Goal: Information Seeking & Learning: Learn about a topic

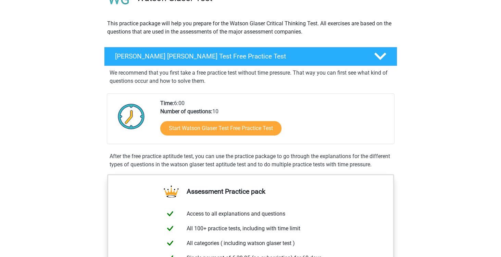
scroll to position [56, 0]
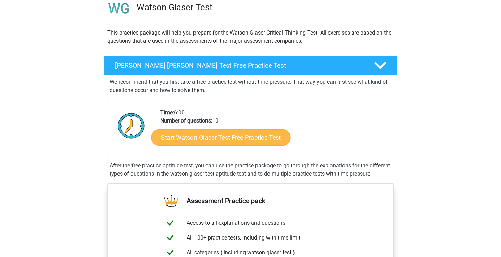
click at [266, 142] on link "Start Watson Glaser Test Free Practice Test" at bounding box center [220, 137] width 139 height 16
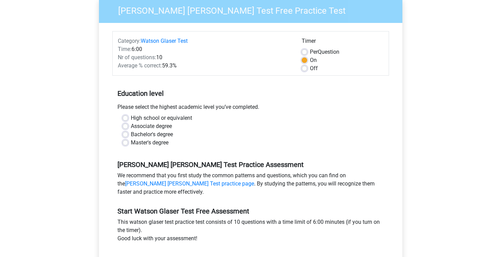
scroll to position [58, 0]
click at [171, 116] on label "High school or equivalent" at bounding box center [161, 118] width 61 height 8
click at [128, 116] on input "High school or equivalent" at bounding box center [124, 117] width 5 height 7
radio input "true"
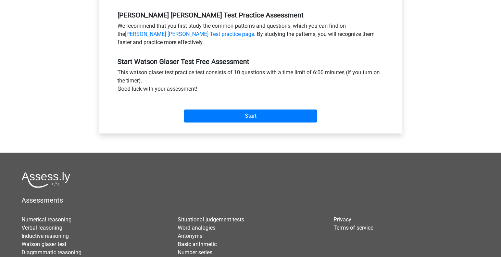
scroll to position [211, 0]
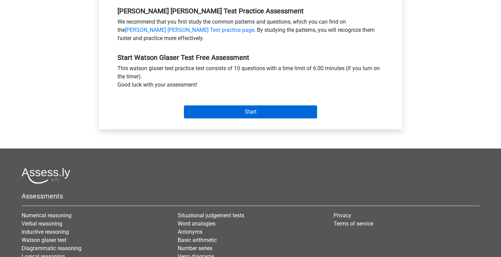
click at [251, 118] on input "Start" at bounding box center [250, 111] width 133 height 13
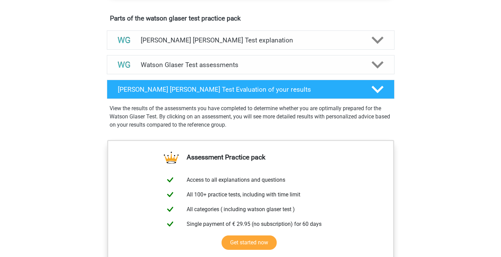
scroll to position [366, 0]
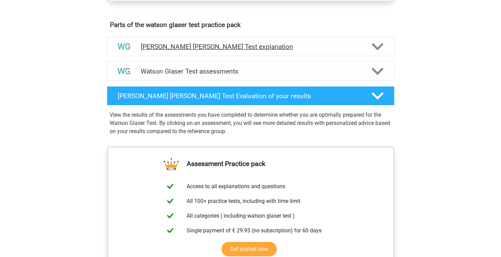
click at [267, 51] on h4 "[PERSON_NAME] [PERSON_NAME] Test explanation" at bounding box center [251, 47] width 220 height 8
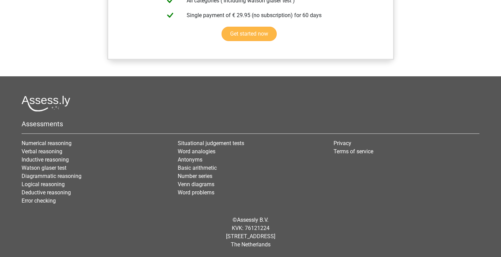
scroll to position [808, 0]
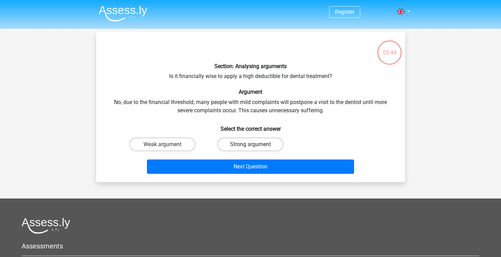
click at [264, 142] on label "Strong argument" at bounding box center [250, 145] width 66 height 14
click at [255, 144] on input "Strong argument" at bounding box center [252, 146] width 4 height 4
radio input "true"
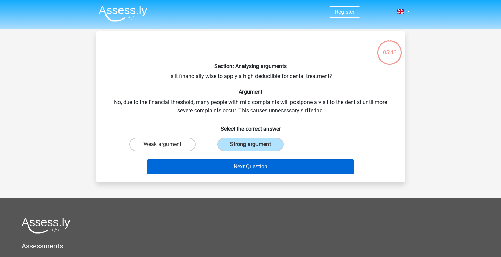
click at [261, 165] on button "Next Question" at bounding box center [250, 166] width 207 height 14
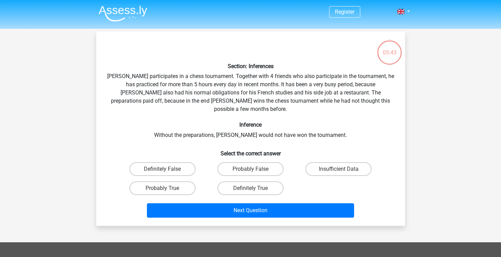
scroll to position [31, 0]
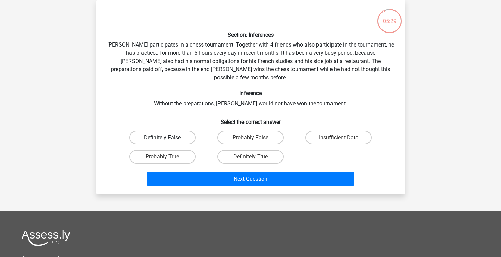
click at [181, 131] on label "Definitely False" at bounding box center [162, 138] width 66 height 14
click at [167, 138] on input "Definitely False" at bounding box center [164, 140] width 4 height 4
radio input "true"
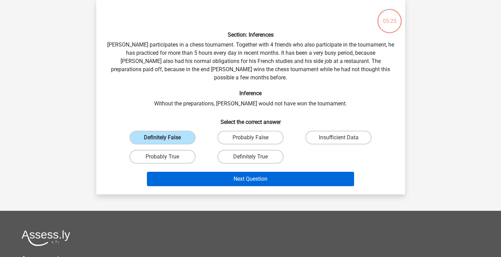
click at [226, 172] on button "Next Question" at bounding box center [250, 179] width 207 height 14
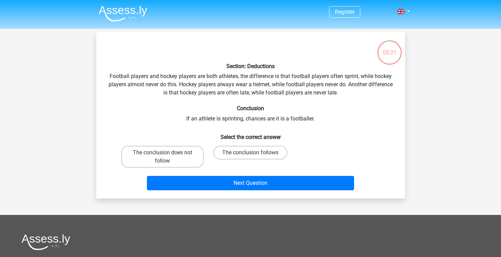
scroll to position [0, 0]
click at [247, 149] on label "The conclusion follows" at bounding box center [250, 153] width 74 height 14
click at [250, 153] on input "The conclusion follows" at bounding box center [252, 155] width 4 height 4
radio input "true"
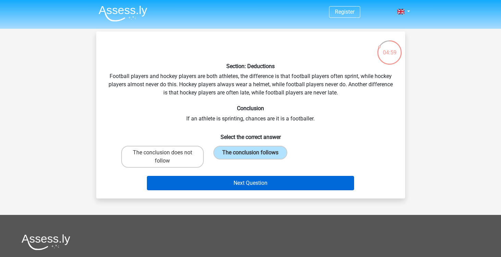
click at [239, 182] on button "Next Question" at bounding box center [250, 183] width 207 height 14
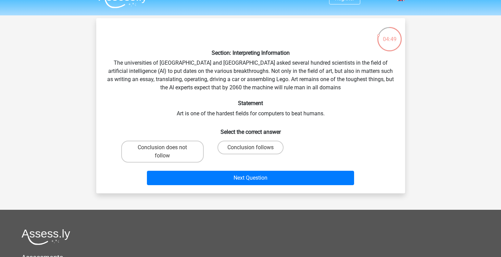
scroll to position [12, 0]
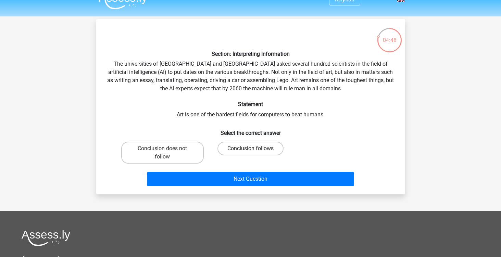
click at [244, 147] on label "Conclusion follows" at bounding box center [250, 149] width 66 height 14
click at [250, 149] on input "Conclusion follows" at bounding box center [252, 151] width 4 height 4
radio input "true"
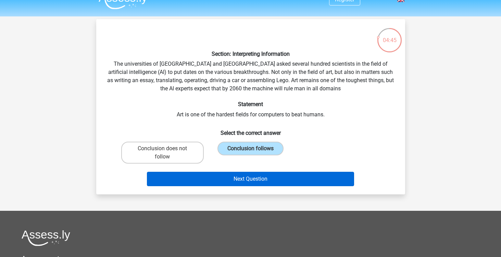
click at [254, 176] on button "Next Question" at bounding box center [250, 179] width 207 height 14
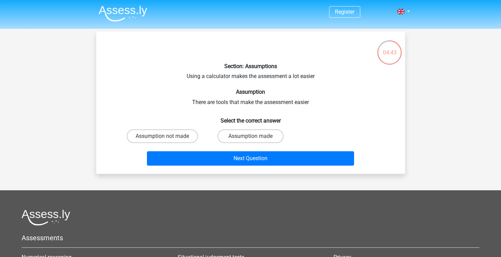
scroll to position [0, 0]
click at [235, 132] on label "Assumption made" at bounding box center [250, 136] width 66 height 14
click at [250, 136] on input "Assumption made" at bounding box center [252, 138] width 4 height 4
radio input "true"
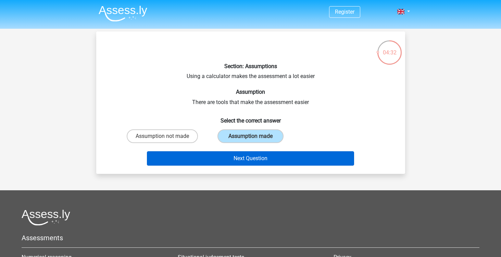
click at [250, 153] on button "Next Question" at bounding box center [250, 158] width 207 height 14
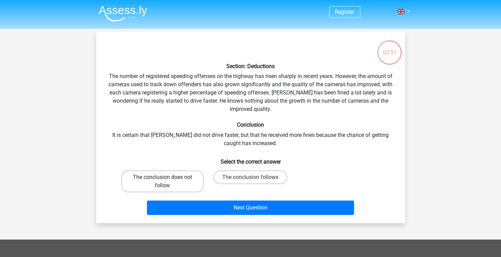
click at [196, 189] on label "The conclusion does not follow" at bounding box center [162, 181] width 82 height 22
click at [167, 182] on input "The conclusion does not follow" at bounding box center [164, 179] width 4 height 4
radio input "true"
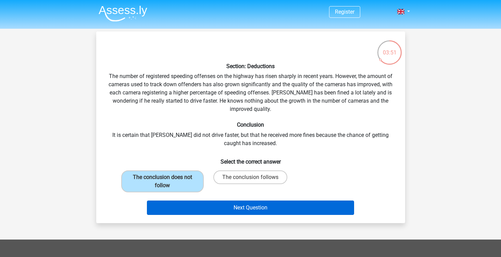
click at [200, 204] on button "Next Question" at bounding box center [250, 208] width 207 height 14
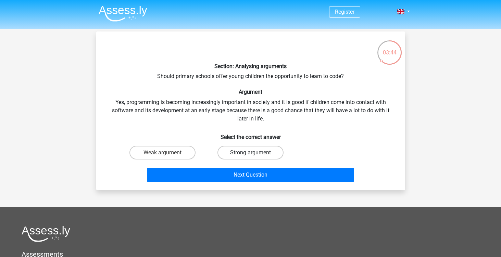
click at [236, 149] on label "Strong argument" at bounding box center [250, 153] width 66 height 14
click at [250, 153] on input "Strong argument" at bounding box center [252, 155] width 4 height 4
radio input "true"
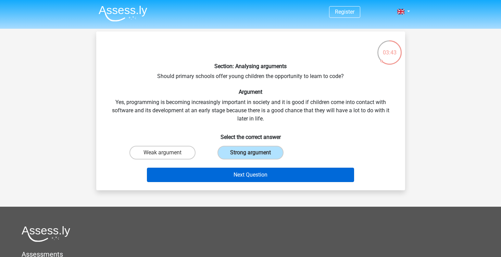
click at [241, 170] on button "Next Question" at bounding box center [250, 175] width 207 height 14
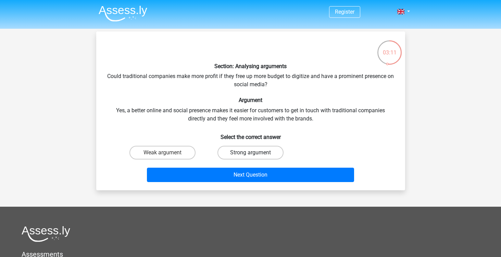
click at [237, 151] on label "Strong argument" at bounding box center [250, 153] width 66 height 14
click at [250, 153] on input "Strong argument" at bounding box center [252, 155] width 4 height 4
radio input "true"
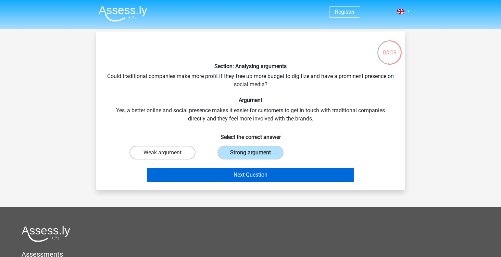
click at [254, 176] on button "Next Question" at bounding box center [250, 175] width 207 height 14
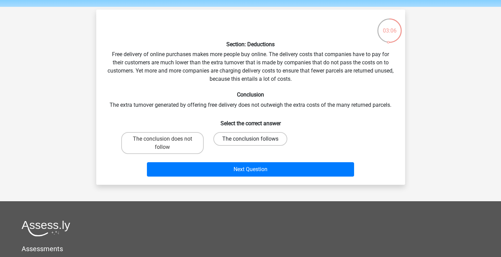
scroll to position [18, 0]
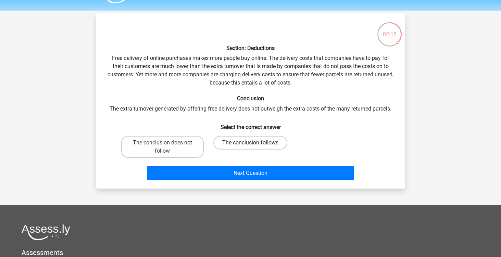
click at [272, 138] on label "The conclusion follows" at bounding box center [250, 143] width 74 height 14
click at [255, 143] on input "The conclusion follows" at bounding box center [252, 145] width 4 height 4
radio input "true"
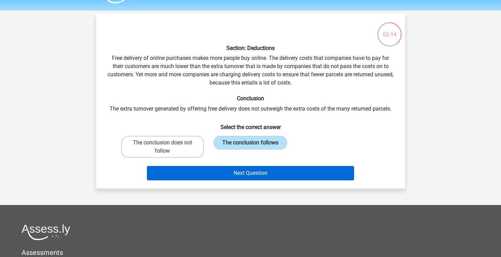
click at [268, 166] on button "Next Question" at bounding box center [250, 173] width 207 height 14
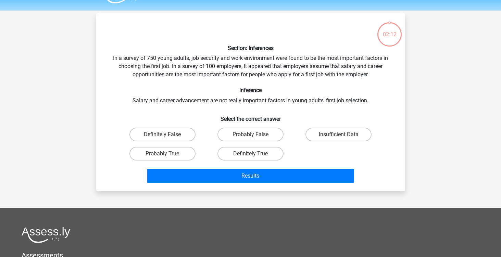
scroll to position [31, 0]
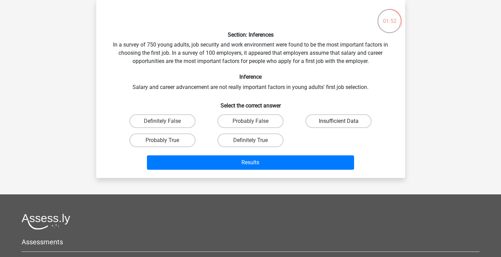
click at [312, 116] on label "Insufficient Data" at bounding box center [338, 121] width 66 height 14
click at [338, 121] on input "Insufficient Data" at bounding box center [340, 123] width 4 height 4
radio input "true"
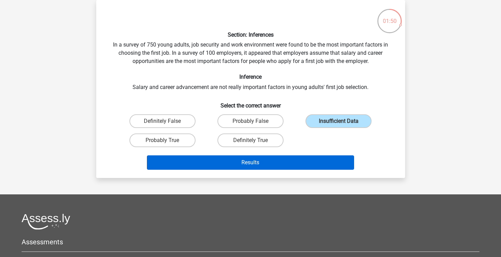
click at [305, 157] on button "Results" at bounding box center [250, 162] width 207 height 14
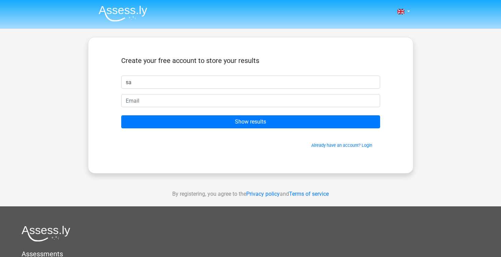
type input "s"
type input "Salih"
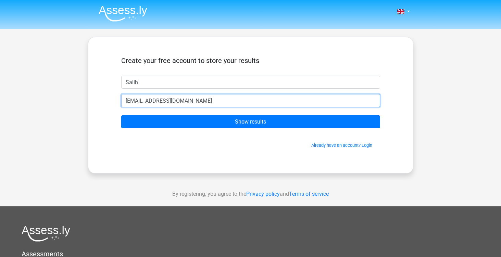
type input "[EMAIL_ADDRESS][DOMAIN_NAME]"
click at [250, 122] on input "Show results" at bounding box center [250, 121] width 259 height 13
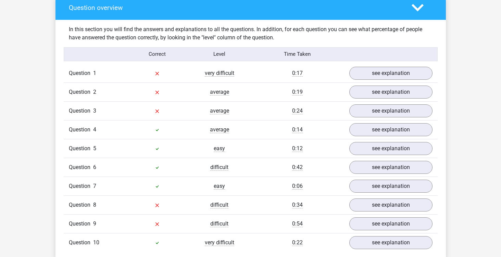
scroll to position [509, 0]
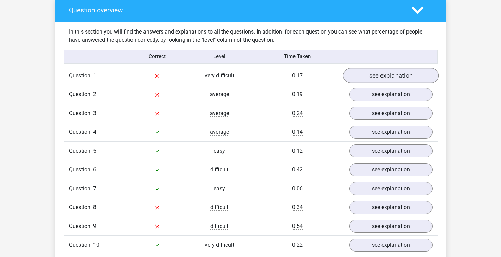
click at [355, 78] on link "see explanation" at bounding box center [390, 75] width 95 height 15
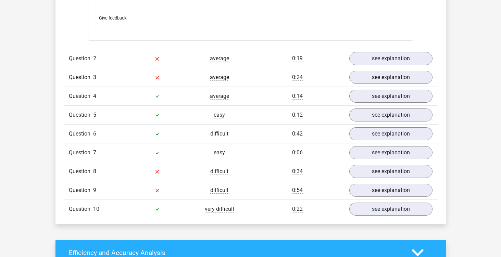
scroll to position [721, 0]
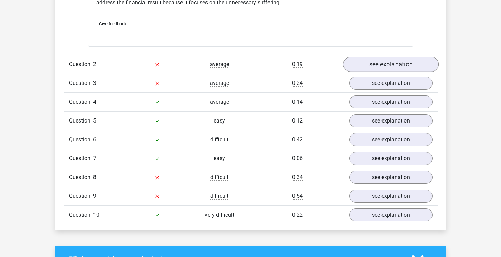
click at [374, 64] on link "see explanation" at bounding box center [390, 64] width 95 height 15
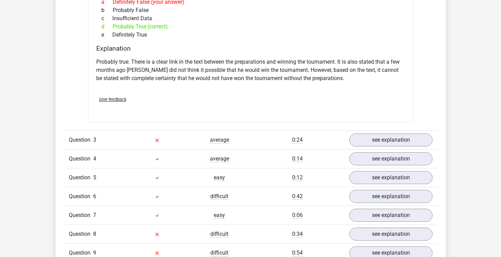
scroll to position [900, 0]
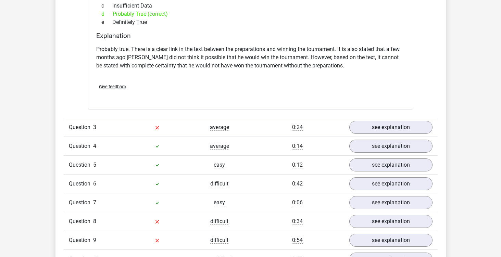
click at [371, 119] on div "Question 3 average 0:24 see explanation" at bounding box center [251, 127] width 374 height 19
click at [373, 124] on link "see explanation" at bounding box center [390, 127] width 95 height 15
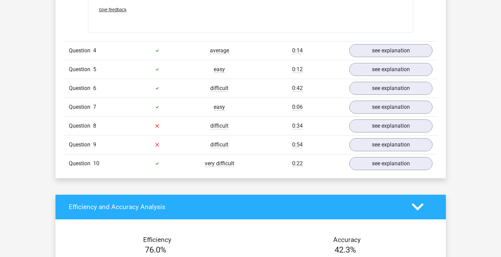
scroll to position [1399, 0]
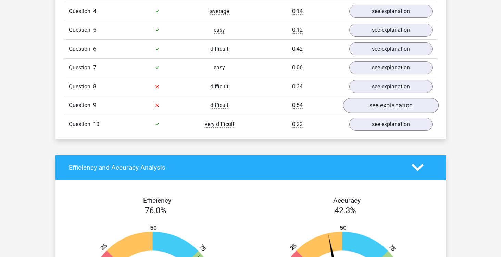
click at [380, 104] on link "see explanation" at bounding box center [390, 105] width 95 height 15
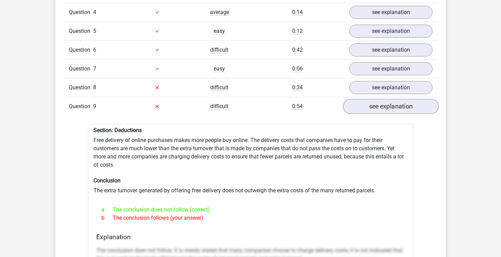
scroll to position [1372, 0]
